Goal: Navigation & Orientation: Go to known website

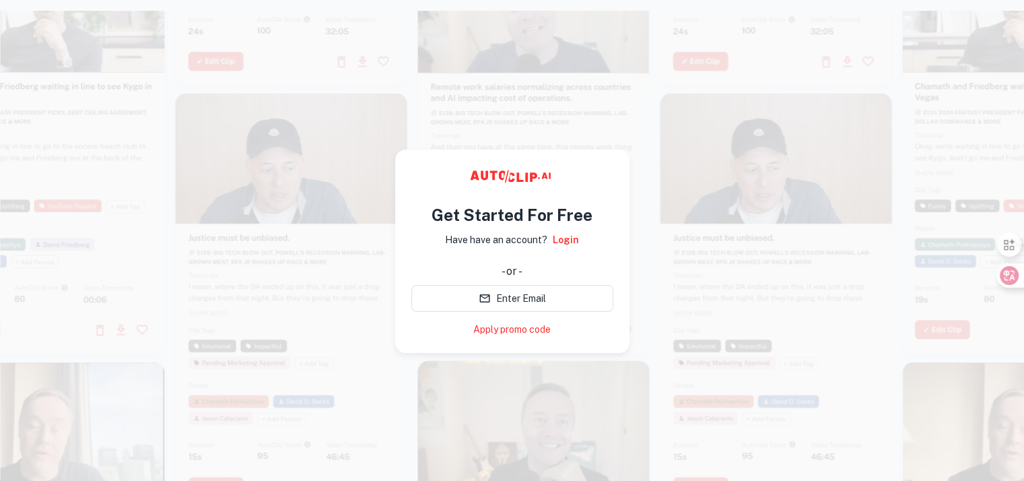
click at [644, 271] on div at bounding box center [534, 147] width 232 height 412
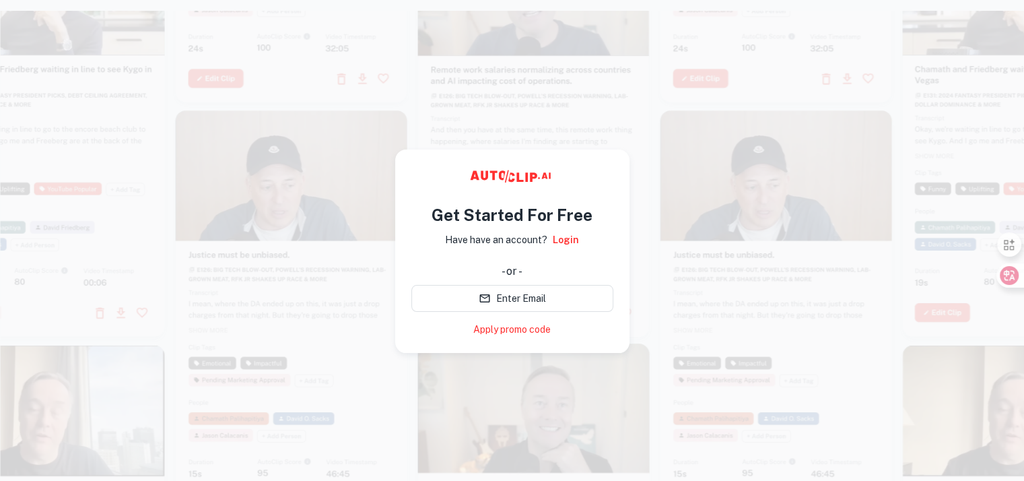
click at [646, 282] on div at bounding box center [534, 131] width 232 height 412
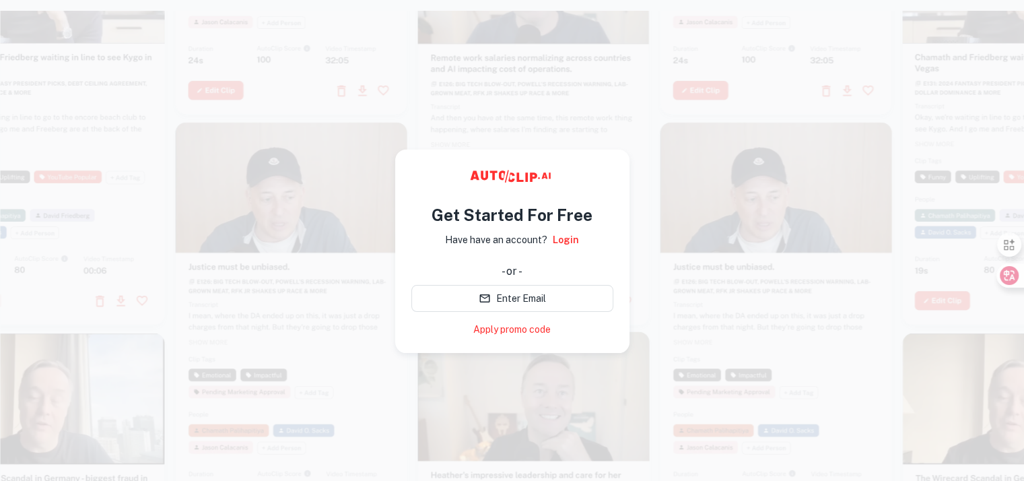
click at [631, 115] on div at bounding box center [534, 118] width 232 height 412
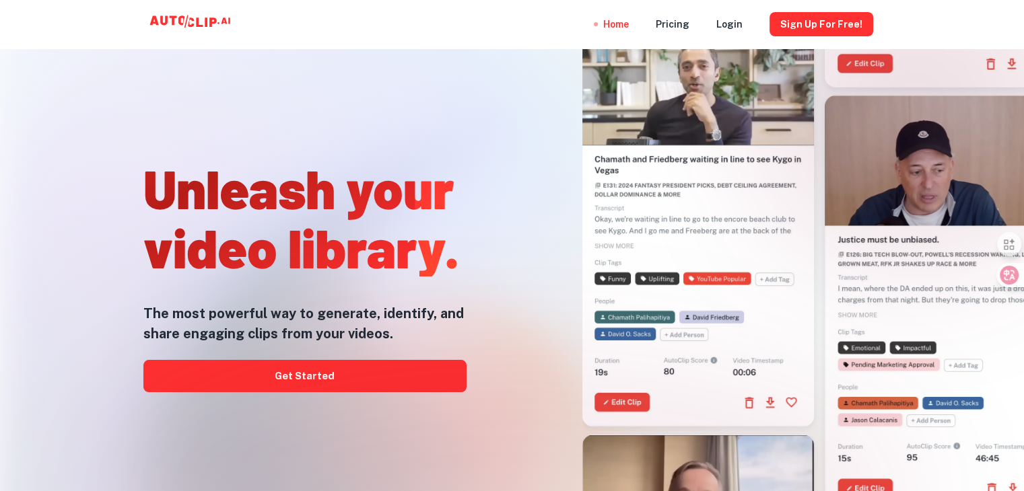
click at [3, 200] on div "Unleash your video library. The most powerful way to generate, identify, and sh…" at bounding box center [512, 245] width 1024 height 491
